Goal: Find contact information: Find contact information

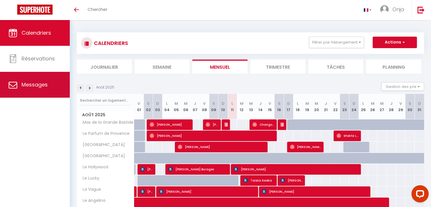
scroll to position [62, 0]
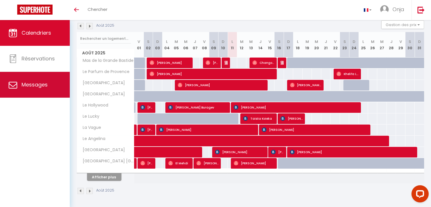
click at [35, 81] on span "Messages" at bounding box center [35, 84] width 26 height 7
select select "message"
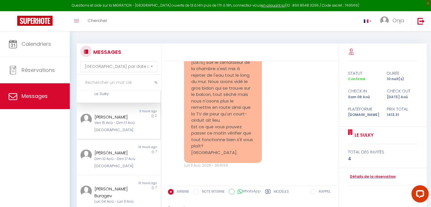
scroll to position [32, 0]
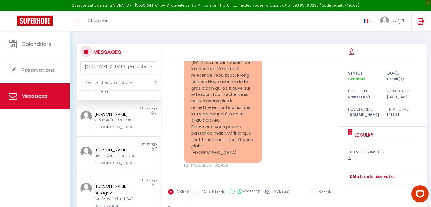
click at [110, 118] on div "Ven 15 Aoû - Dim 17 Aoû" at bounding box center [114, 120] width 41 height 5
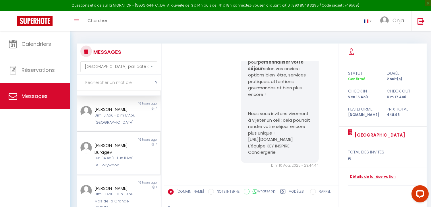
scroll to position [96, 0]
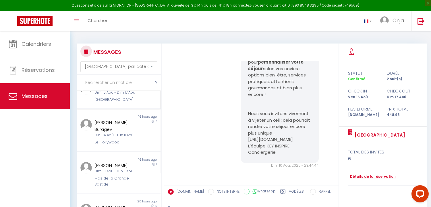
click at [105, 109] on div "Non lu 16 hours ago [PERSON_NAME] 10 Aoû - Dim 17 Aoû [GEOGRAPHIC_DATA] 7" at bounding box center [119, 91] width 84 height 36
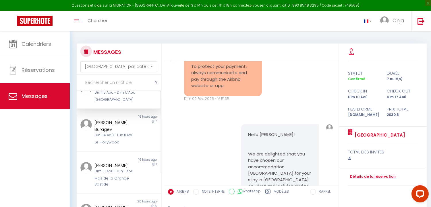
scroll to position [3601, 0]
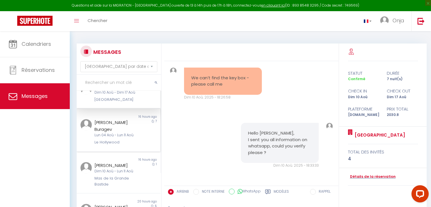
click at [108, 131] on div "[PERSON_NAME] Buragev" at bounding box center [114, 125] width 41 height 13
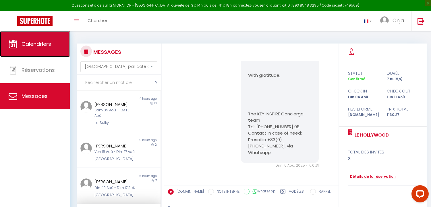
click at [41, 45] on span "Calendriers" at bounding box center [37, 43] width 30 height 7
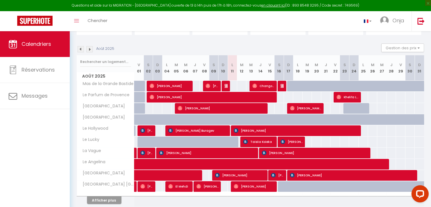
scroll to position [73, 0]
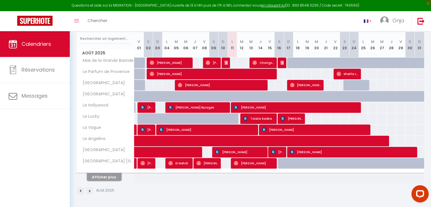
click at [110, 176] on button "Afficher plus" at bounding box center [104, 178] width 34 height 8
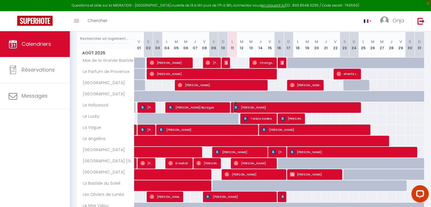
click at [254, 108] on span "[PERSON_NAME]" at bounding box center [297, 107] width 126 height 11
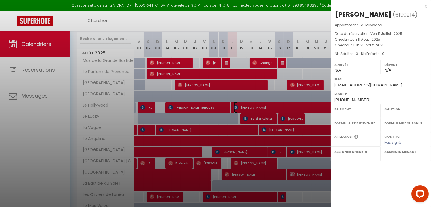
select select "OK"
select select "KO"
select select "0"
select select "1"
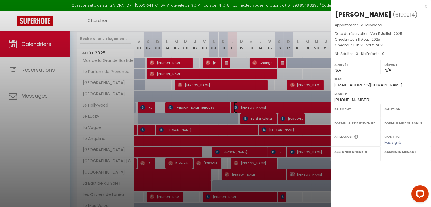
select select
drag, startPoint x: 341, startPoint y: 98, endPoint x: 335, endPoint y: 98, distance: 6.3
click at [335, 98] on span "[PHONE_NUMBER]" at bounding box center [352, 100] width 36 height 5
copy span "+39"
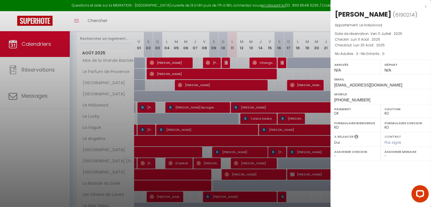
click at [425, 6] on div "x" at bounding box center [378, 6] width 96 height 7
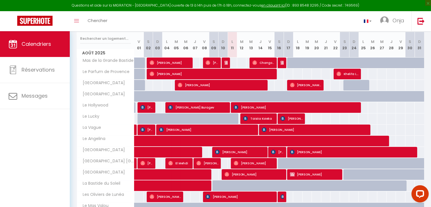
click at [425, 6] on div "Questions et aide sur la MIGRATION - [GEOGRAPHIC_DATA] ouverte de 13 à 14h puis…" at bounding box center [215, 5] width 431 height 11
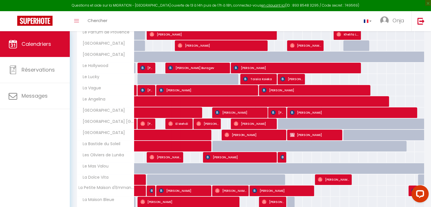
scroll to position [137, 0]
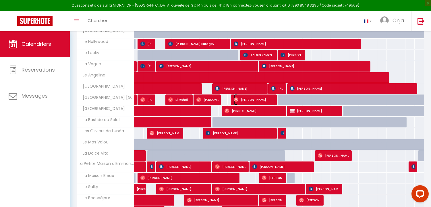
click at [244, 99] on span "[PERSON_NAME]" at bounding box center [254, 99] width 41 height 11
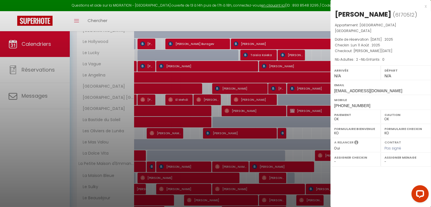
click at [369, 101] on div "Mobile [PHONE_NUMBER]" at bounding box center [380, 102] width 100 height 15
click at [426, 5] on div "x" at bounding box center [378, 6] width 96 height 7
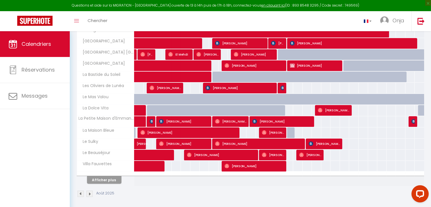
scroll to position [185, 0]
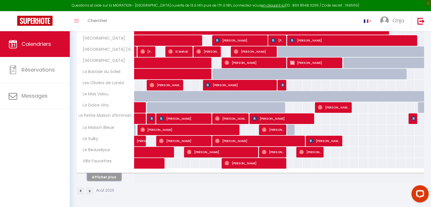
click at [108, 179] on button "Afficher plus" at bounding box center [104, 178] width 34 height 8
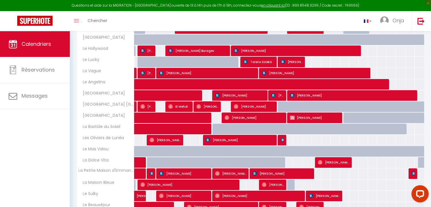
scroll to position [162, 0]
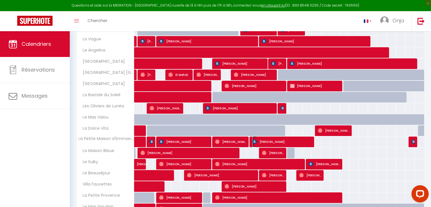
click at [256, 144] on img at bounding box center [254, 142] width 5 height 5
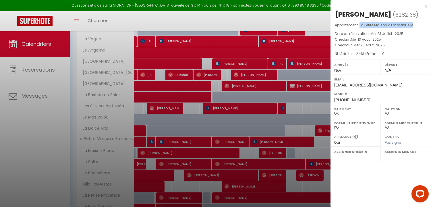
drag, startPoint x: 414, startPoint y: 26, endPoint x: 360, endPoint y: 24, distance: 54.5
click at [360, 24] on p "Appartement : La Petite Maison d'Emmanuelle" at bounding box center [381, 25] width 92 height 6
copy span "La Petite Maison d'Emmanuelle"
click at [425, 6] on div "x" at bounding box center [378, 6] width 96 height 7
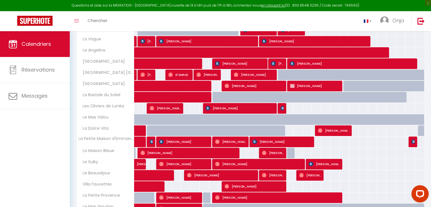
scroll to position [34, 0]
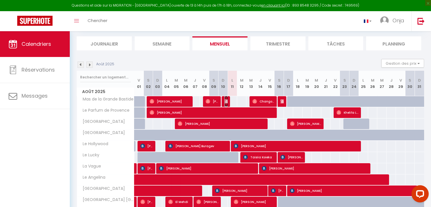
click at [226, 99] on img at bounding box center [226, 101] width 5 height 5
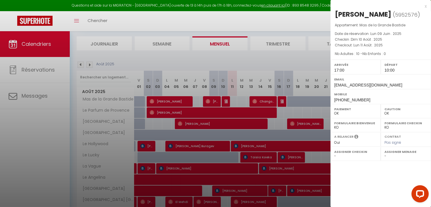
drag, startPoint x: 328, startPoint y: 16, endPoint x: 332, endPoint y: 12, distance: 5.1
click at [332, 12] on div "[PERSON_NAME] ( 5952576 ) Appartement : Mas de la Grande Bastide Date de réserv…" at bounding box center [380, 57] width 100 height 95
copy div "Charlotte"
click at [425, 6] on div "x" at bounding box center [378, 6] width 96 height 7
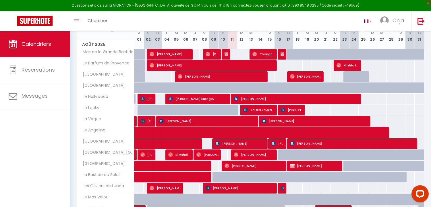
scroll to position [66, 0]
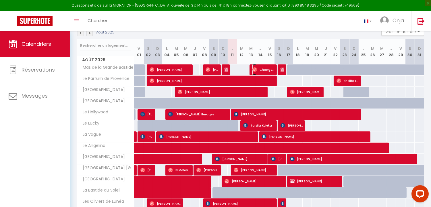
click at [262, 69] on span "Changos Bayas" at bounding box center [263, 69] width 22 height 11
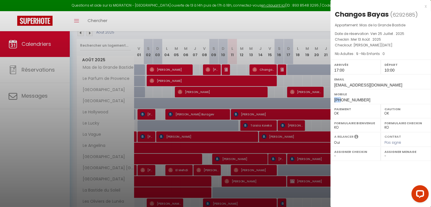
drag, startPoint x: 341, startPoint y: 100, endPoint x: 334, endPoint y: 100, distance: 6.6
click at [334, 100] on span "[PHONE_NUMBER]" at bounding box center [352, 100] width 36 height 5
copy span "+32"
click at [344, 99] on span "[PHONE_NUMBER]" at bounding box center [352, 100] width 36 height 5
drag, startPoint x: 340, startPoint y: 99, endPoint x: 362, endPoint y: 97, distance: 21.4
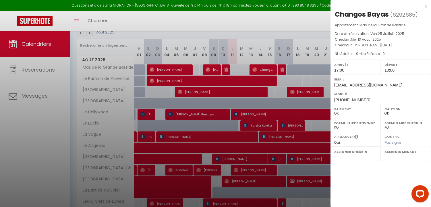
click at [362, 97] on div "Mobile [PHONE_NUMBER]" at bounding box center [380, 96] width 100 height 15
click at [357, 99] on span "[PHONE_NUMBER]" at bounding box center [352, 100] width 36 height 5
drag, startPoint x: 342, startPoint y: 100, endPoint x: 333, endPoint y: 100, distance: 9.5
click at [333, 100] on div "Mobile [PHONE_NUMBER]" at bounding box center [380, 96] width 100 height 15
copy span "+324"
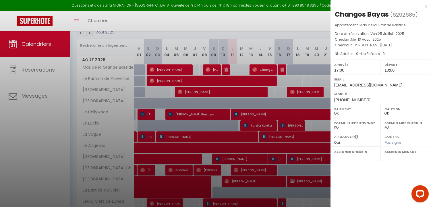
click at [426, 7] on div "x [GEOGRAPHIC_DATA] ( 6292685 ) Appartement : Mas de la Grande Bastide Date de …" at bounding box center [380, 53] width 100 height 107
click at [425, 6] on div "x" at bounding box center [378, 6] width 96 height 7
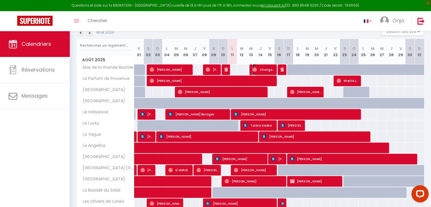
click at [260, 71] on span "Changos Bayas" at bounding box center [263, 69] width 22 height 11
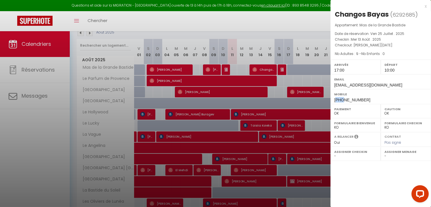
drag, startPoint x: 343, startPoint y: 98, endPoint x: 335, endPoint y: 99, distance: 8.1
click at [335, 99] on span "[PHONE_NUMBER]" at bounding box center [352, 100] width 36 height 5
click at [359, 98] on div "Mobile [PHONE_NUMBER]" at bounding box center [380, 96] width 100 height 15
drag, startPoint x: 341, startPoint y: 100, endPoint x: 365, endPoint y: 100, distance: 23.8
click at [365, 100] on div "Mobile [PHONE_NUMBER]" at bounding box center [380, 96] width 100 height 15
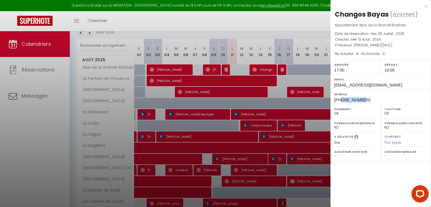
copy span "476830853"
drag, startPoint x: 364, startPoint y: 13, endPoint x: 335, endPoint y: 15, distance: 30.0
click at [335, 15] on div "Changos Bayas" at bounding box center [362, 14] width 54 height 9
copy div "Changos"
click at [370, 27] on p "Appartement : Mas de la Grande Bastide" at bounding box center [381, 25] width 92 height 6
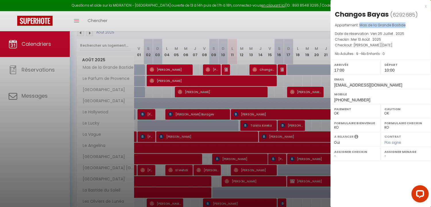
drag, startPoint x: 360, startPoint y: 25, endPoint x: 408, endPoint y: 22, distance: 48.0
click at [408, 22] on div "[GEOGRAPHIC_DATA] ( 6292685 ) Appartement : Mas de la Grande Bastide Date de ré…" at bounding box center [380, 57] width 100 height 95
copy span "Mas de la Grande Bastide"
click at [424, 7] on div "x" at bounding box center [378, 6] width 96 height 7
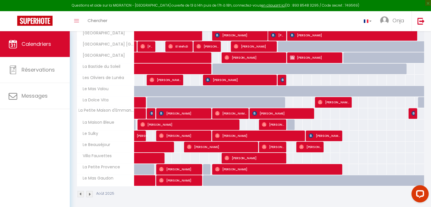
scroll to position [194, 0]
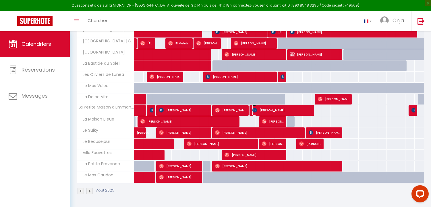
click at [256, 109] on img at bounding box center [254, 110] width 5 height 5
select select "KO"
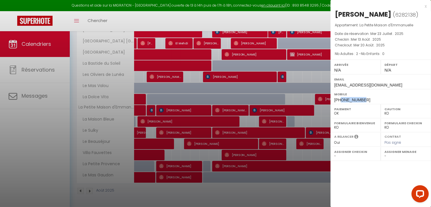
drag, startPoint x: 342, startPoint y: 98, endPoint x: 364, endPoint y: 98, distance: 22.1
click at [364, 98] on div "Mobile [PHONE_NUMBER]" at bounding box center [380, 96] width 100 height 15
copy span "675667303"
drag, startPoint x: 353, startPoint y: 12, endPoint x: 331, endPoint y: 15, distance: 22.9
click at [331, 15] on div "[PERSON_NAME] ( 6282138 ) Appartement : La Petite Maison d'Emmanuelle Date de r…" at bounding box center [380, 57] width 100 height 95
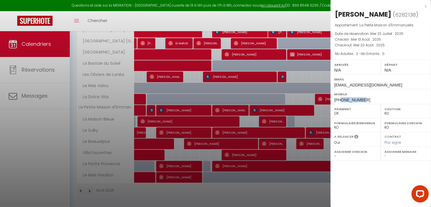
copy div "[PERSON_NAME]"
drag, startPoint x: 359, startPoint y: 24, endPoint x: 415, endPoint y: 25, distance: 55.1
click at [415, 25] on p "Appartement : La Petite Maison d'Emmanuelle" at bounding box center [381, 25] width 92 height 6
click at [425, 7] on div "x" at bounding box center [378, 6] width 96 height 7
